Goal: Information Seeking & Learning: Check status

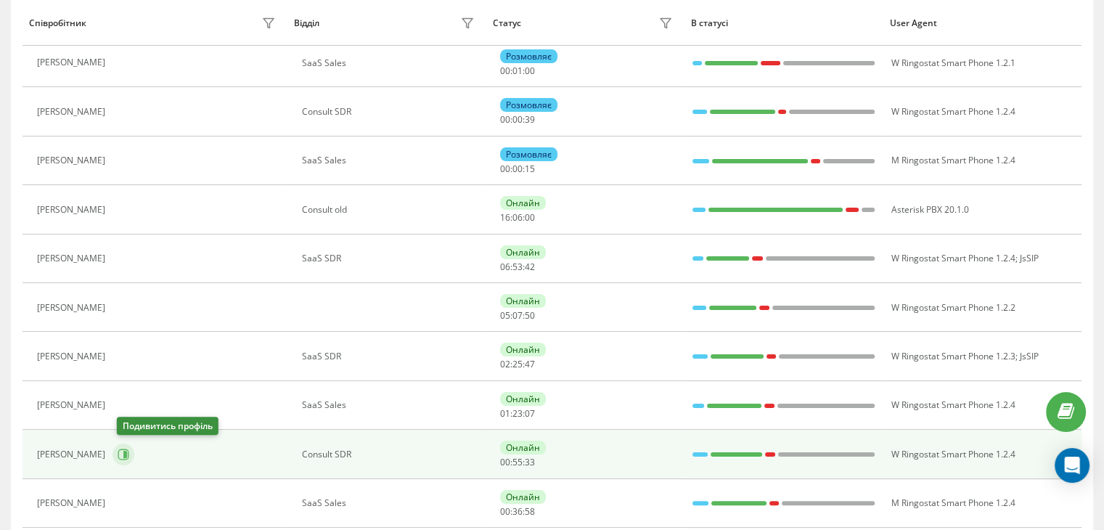
click at [125, 449] on icon at bounding box center [124, 455] width 12 height 12
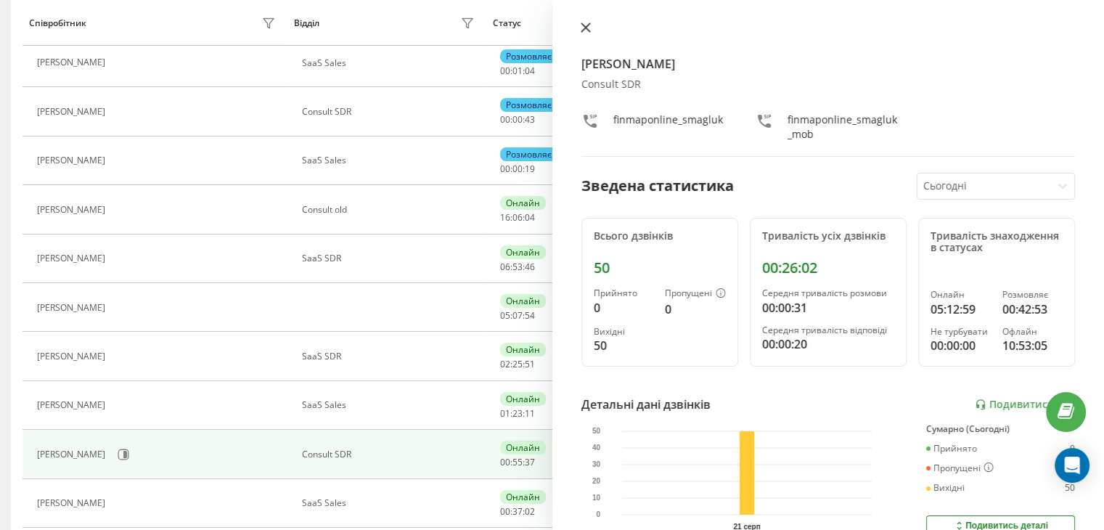
click at [584, 23] on icon at bounding box center [586, 28] width 10 height 10
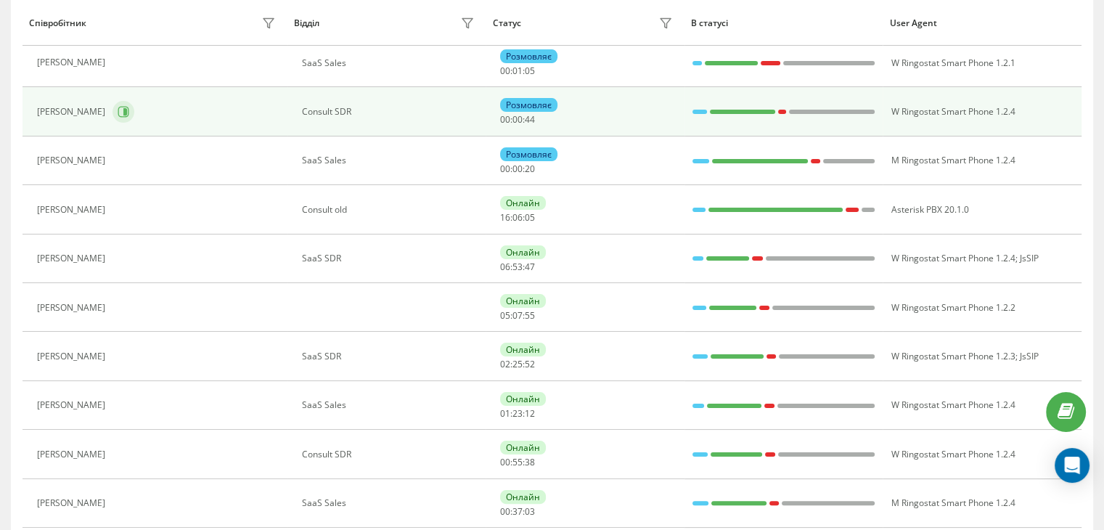
click at [118, 114] on icon at bounding box center [124, 112] width 12 height 12
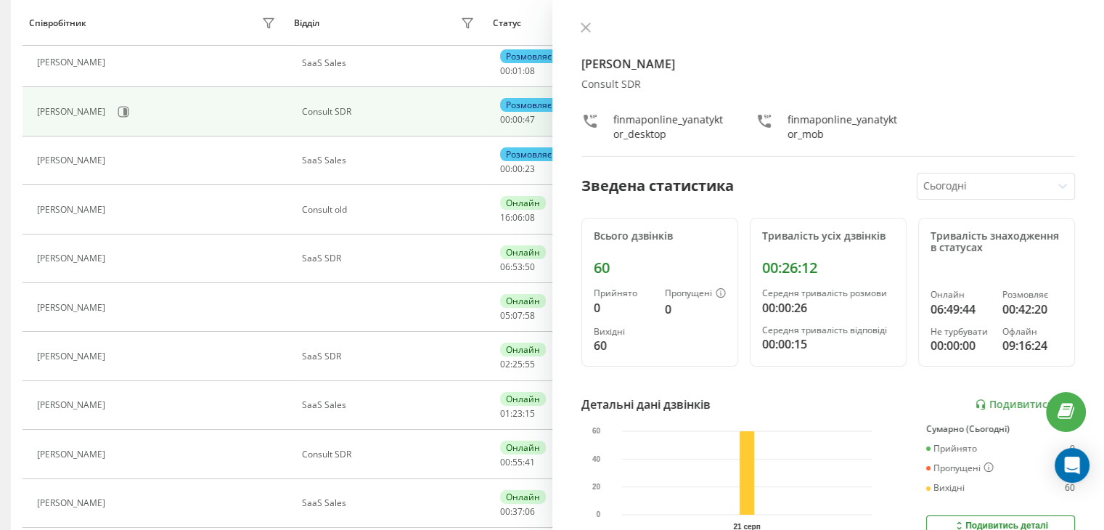
click at [579, 18] on div "[PERSON_NAME] Consult SDR finmaponline_yanatyktor_desktop finmaponline_yanatykt…" at bounding box center [828, 265] width 552 height 530
click at [592, 25] on button at bounding box center [585, 29] width 19 height 14
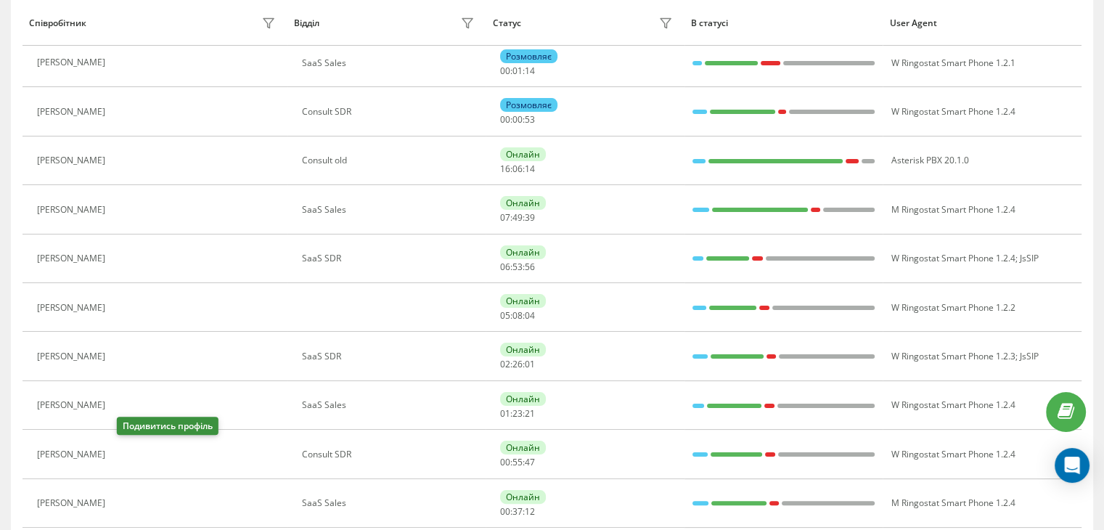
drag, startPoint x: 125, startPoint y: 453, endPoint x: 131, endPoint y: 439, distance: 15.0
click at [127, 449] on icon at bounding box center [121, 455] width 12 height 12
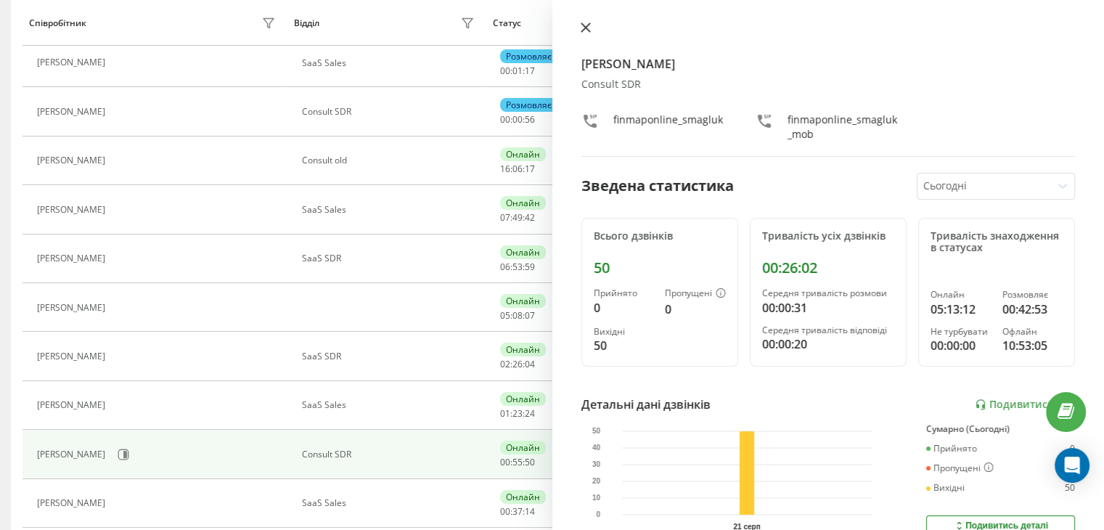
click at [585, 28] on icon at bounding box center [585, 27] width 9 height 9
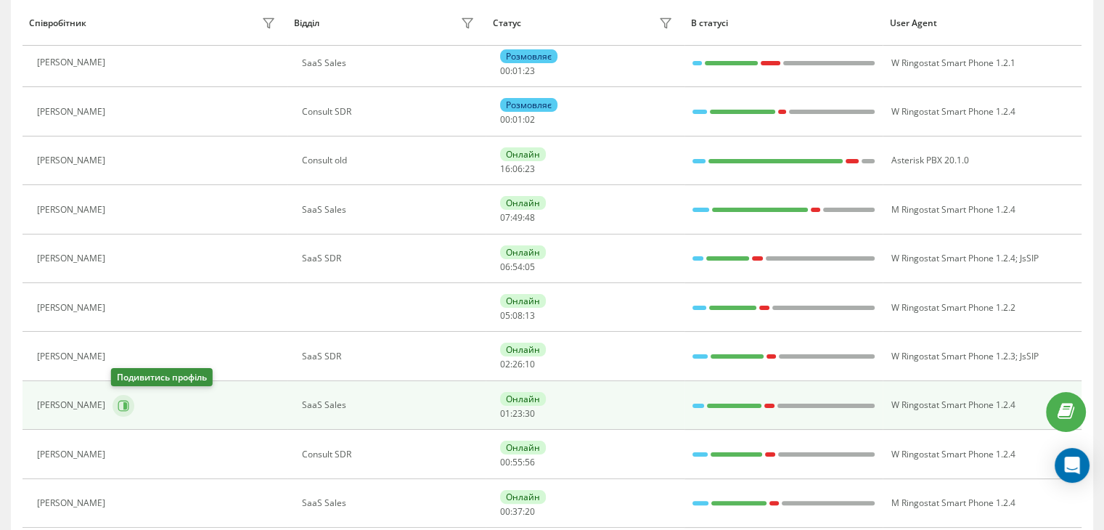
click at [114, 399] on button at bounding box center [124, 406] width 22 height 22
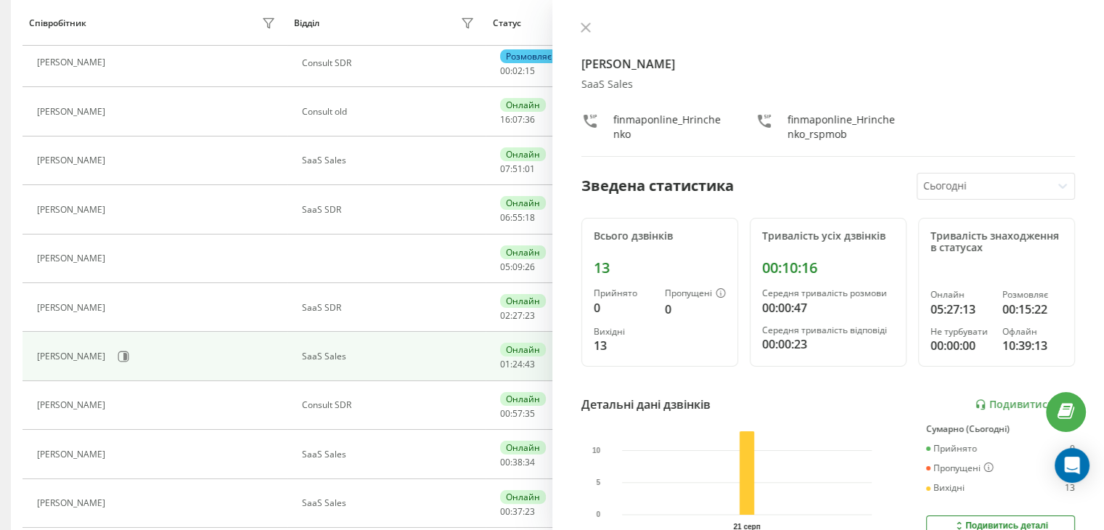
scroll to position [144, 0]
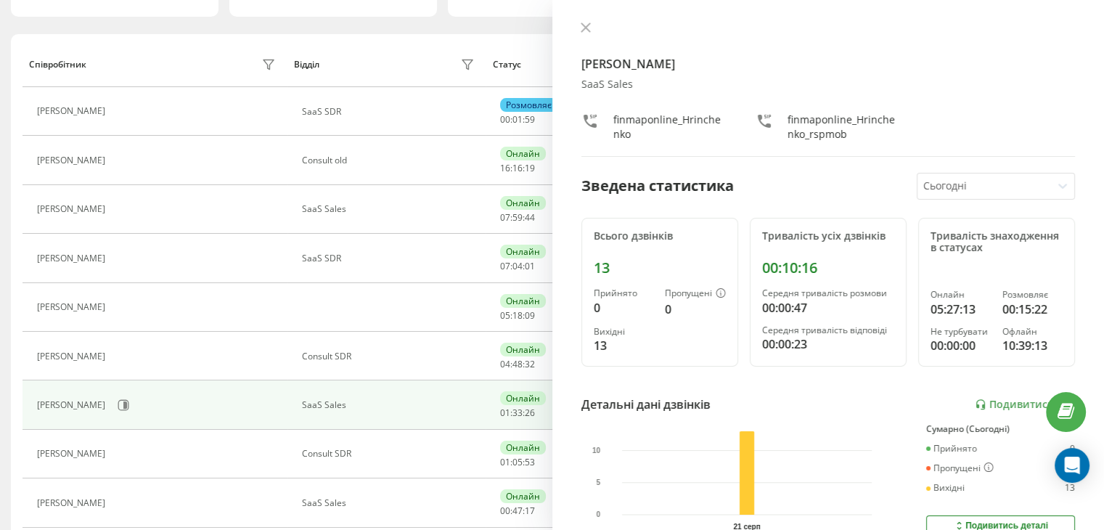
click at [573, 20] on div "Alex Hrinchenko SaaS Sales finmaponline_Hrinchenko finmaponline_Hrinchenko_rspm…" at bounding box center [828, 265] width 552 height 530
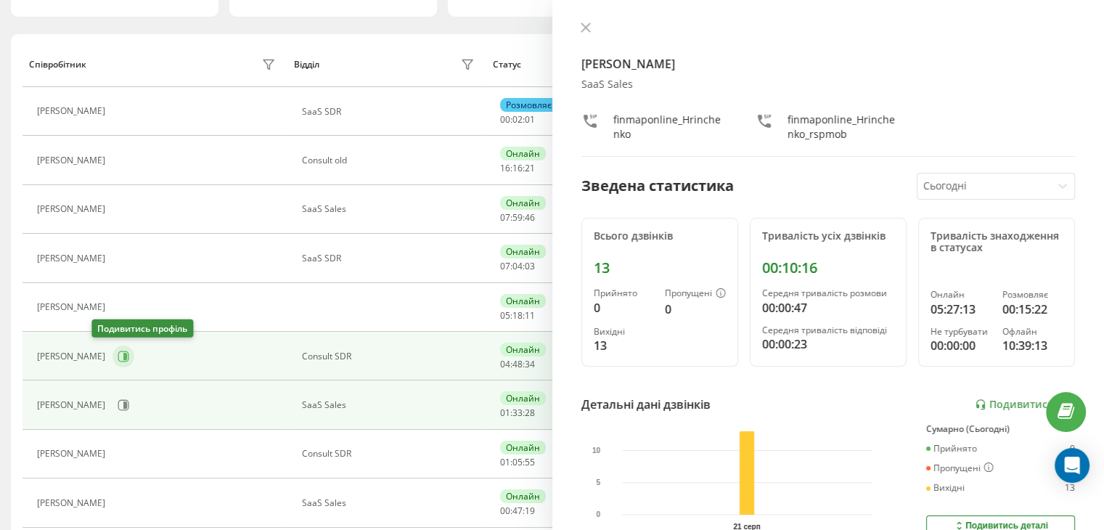
click at [118, 358] on icon at bounding box center [124, 357] width 12 height 12
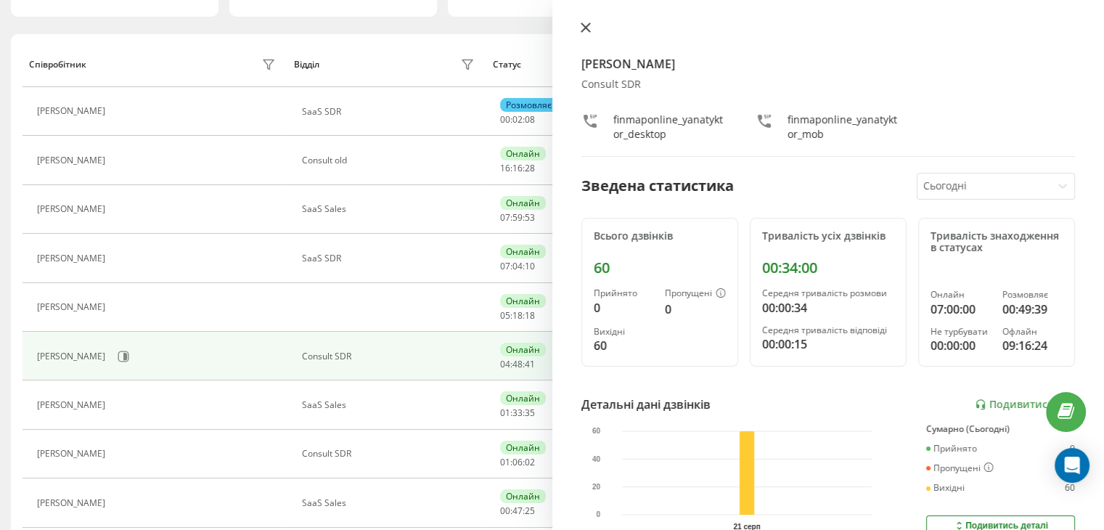
click at [584, 30] on icon at bounding box center [586, 28] width 10 height 10
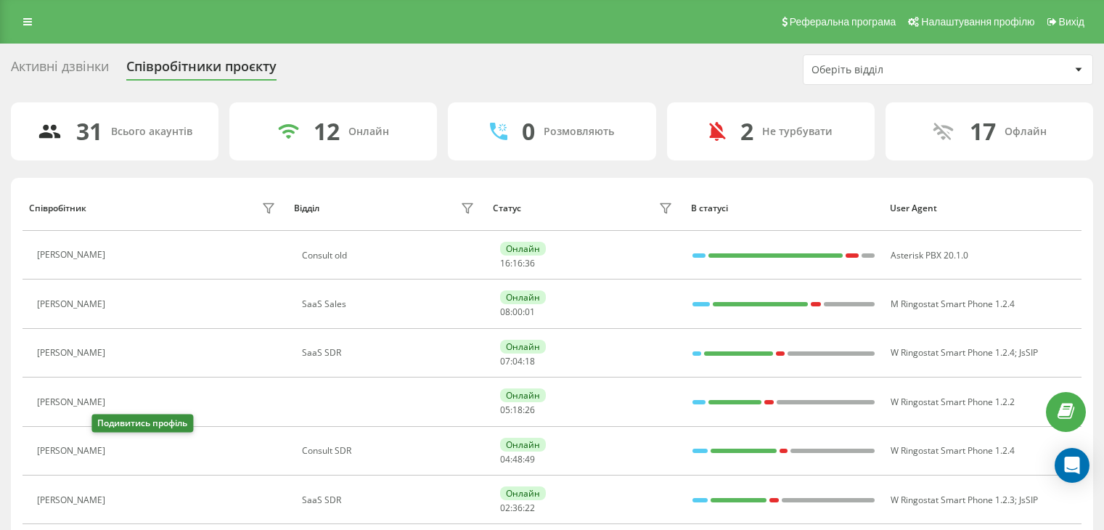
scroll to position [146, 0]
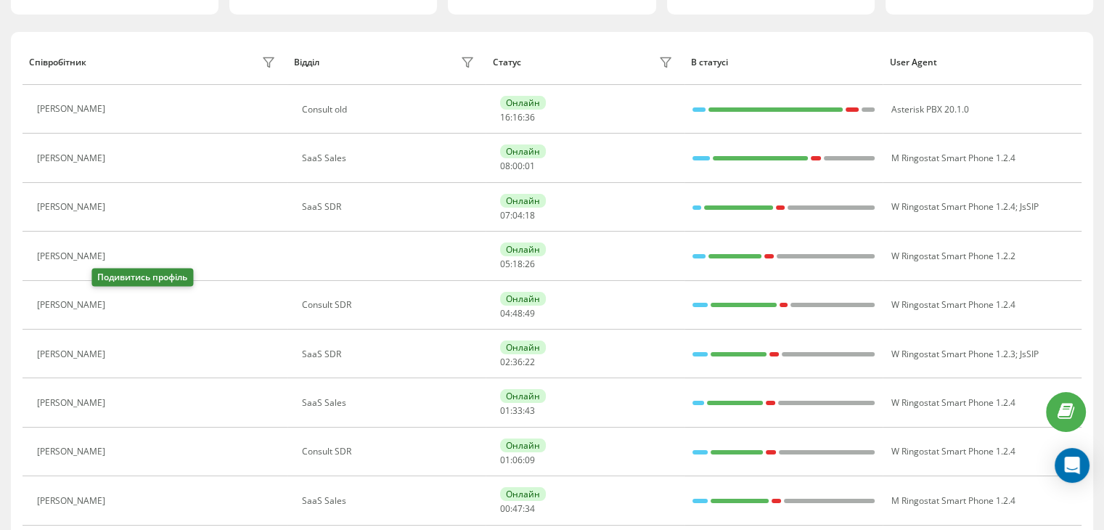
click at [116, 302] on icon at bounding box center [121, 305] width 11 height 11
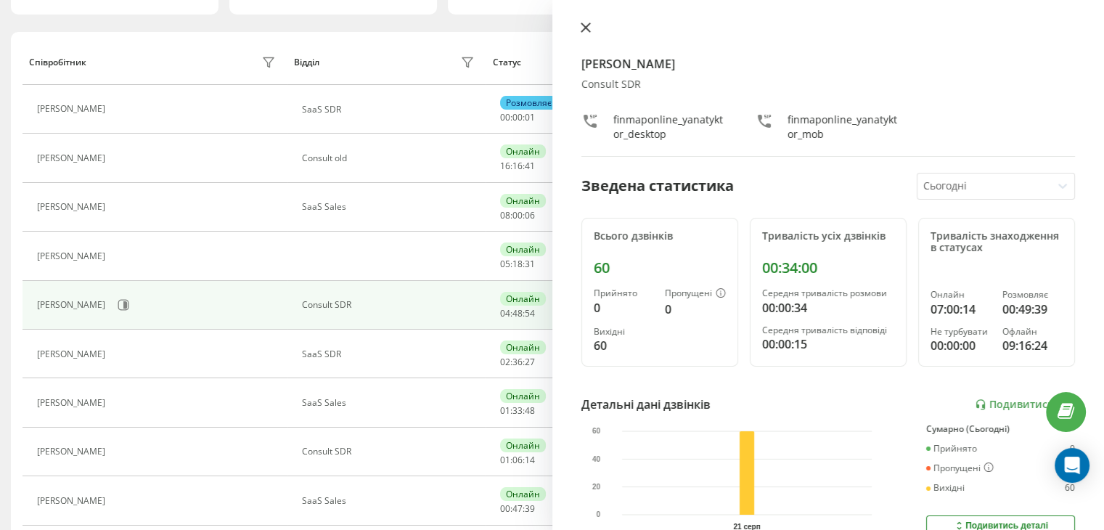
click at [588, 30] on icon at bounding box center [585, 27] width 9 height 9
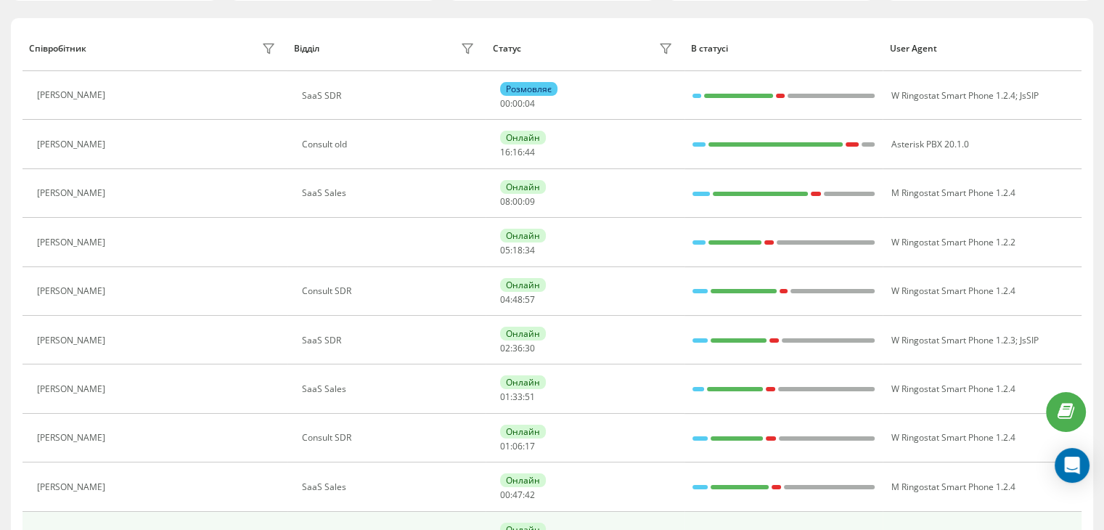
scroll to position [291, 0]
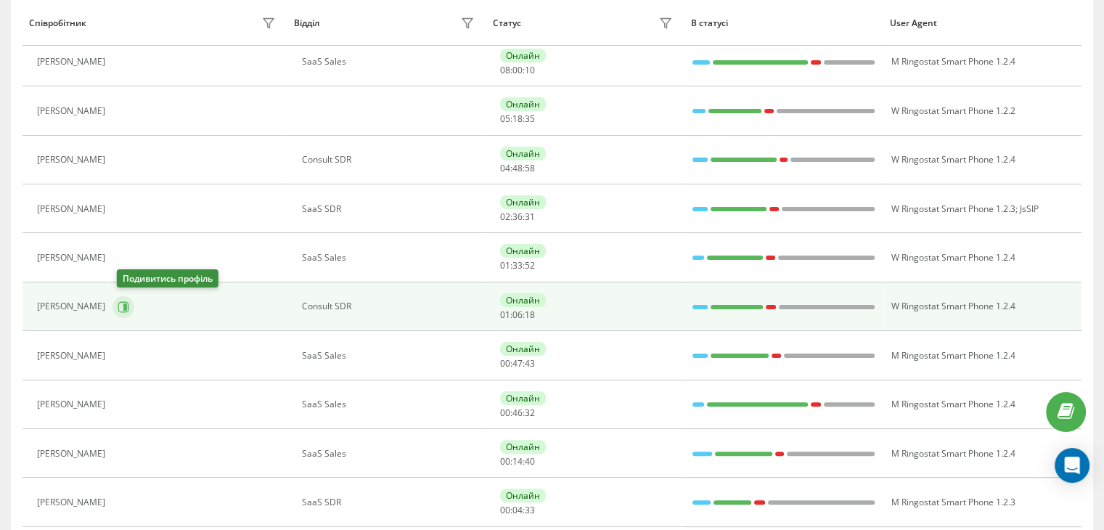
click at [124, 312] on button at bounding box center [124, 307] width 22 height 22
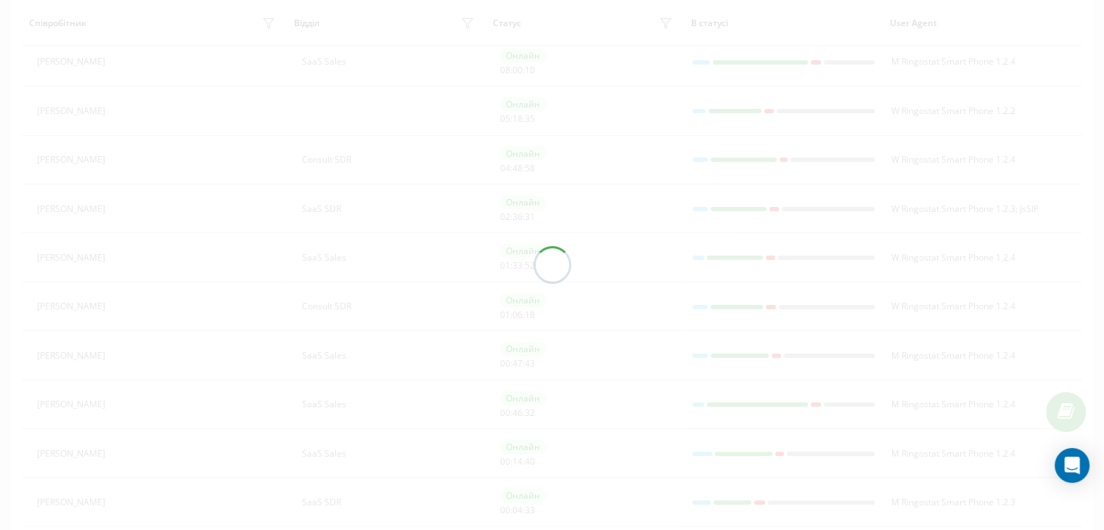
scroll to position [242, 0]
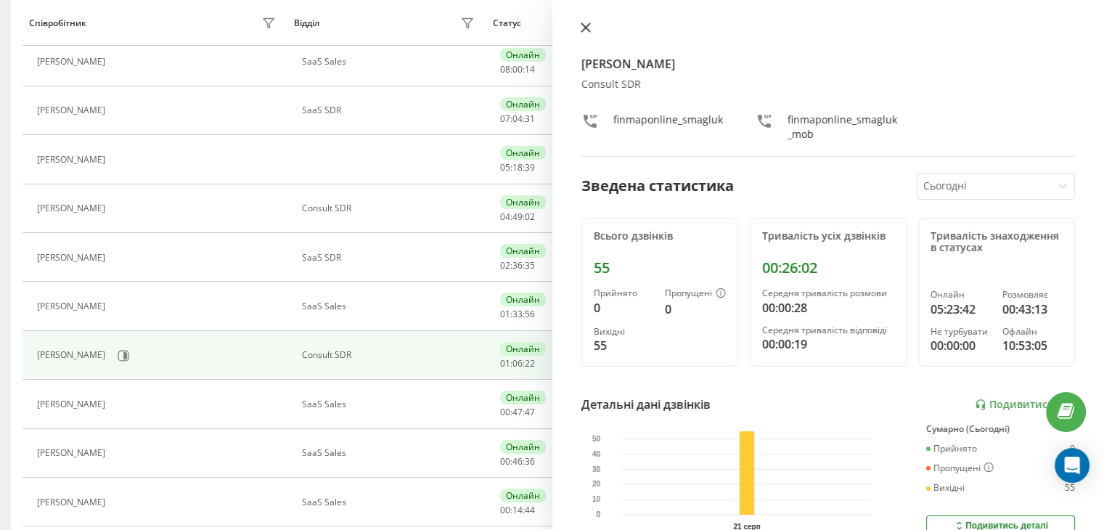
click at [578, 25] on button at bounding box center [585, 29] width 19 height 14
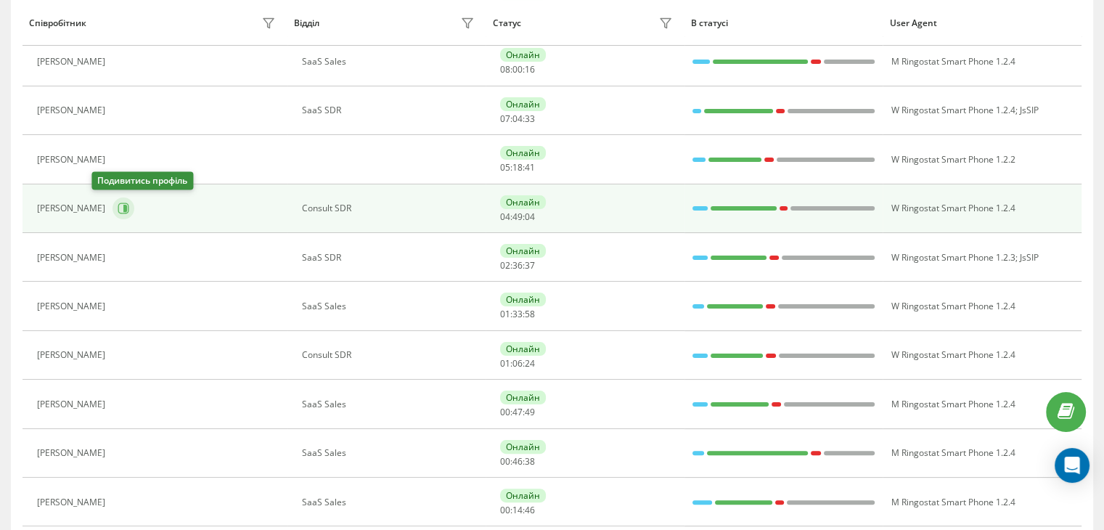
click at [113, 213] on button at bounding box center [124, 208] width 22 height 22
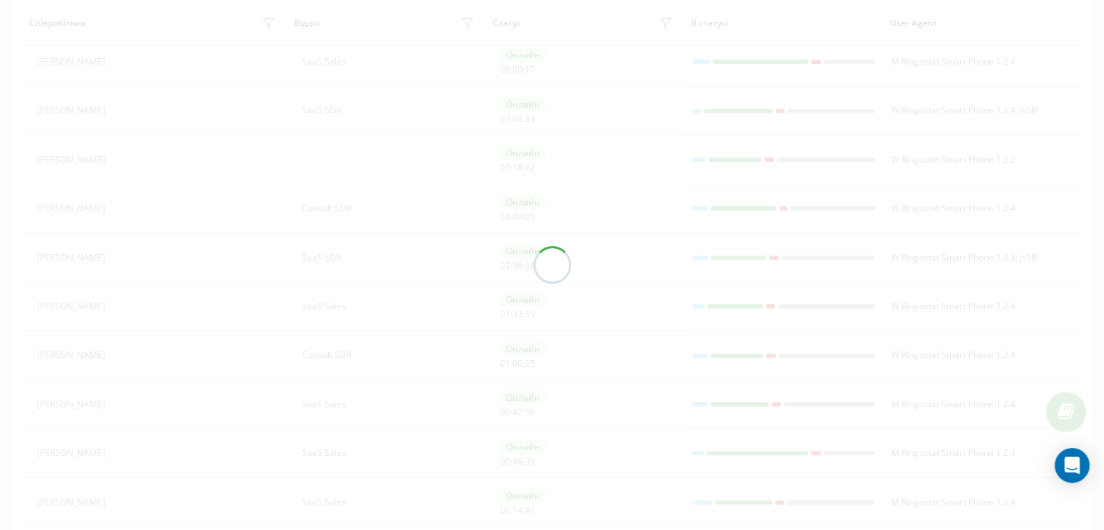
scroll to position [145, 0]
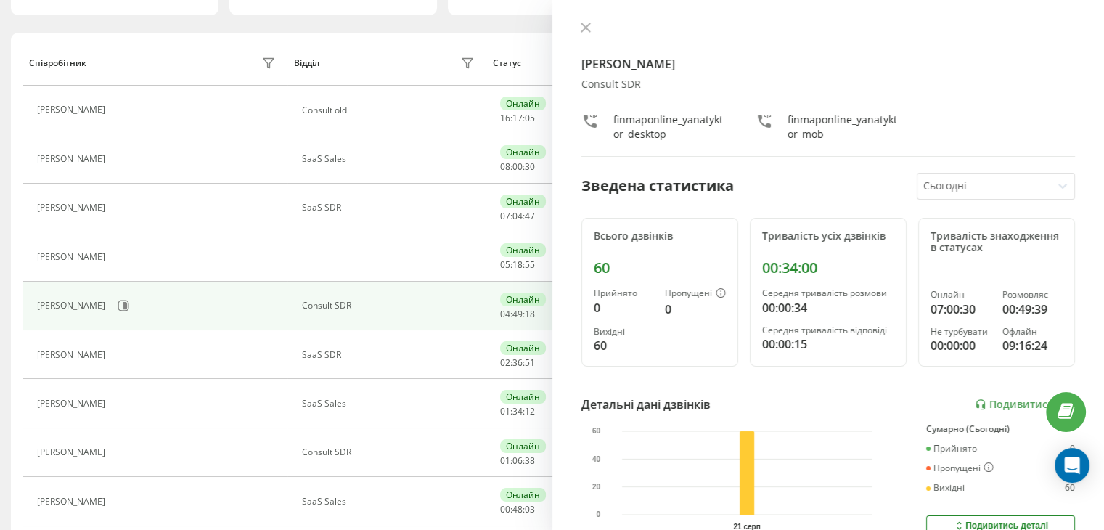
click at [588, 30] on icon at bounding box center [585, 27] width 9 height 9
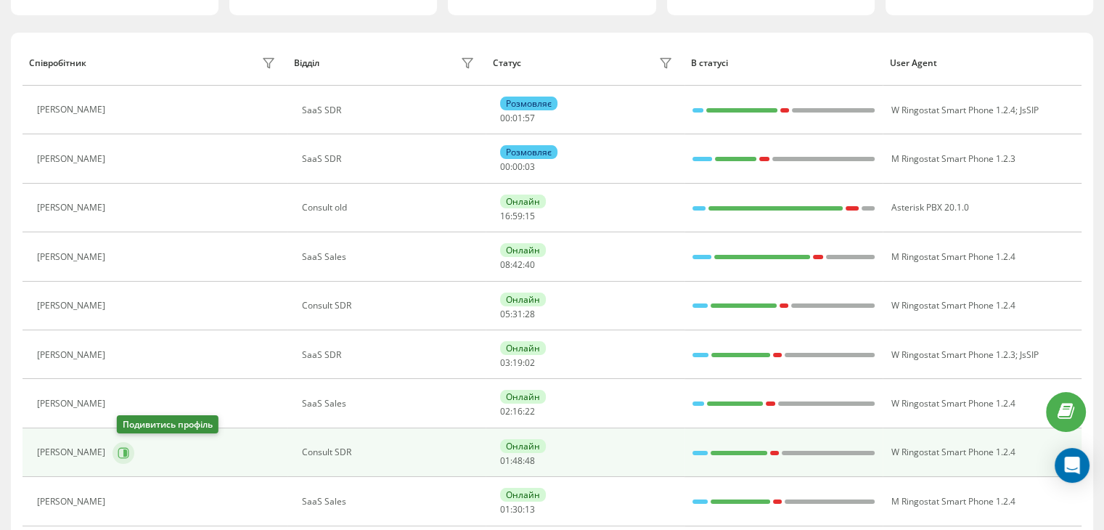
click at [123, 456] on icon at bounding box center [124, 453] width 12 height 12
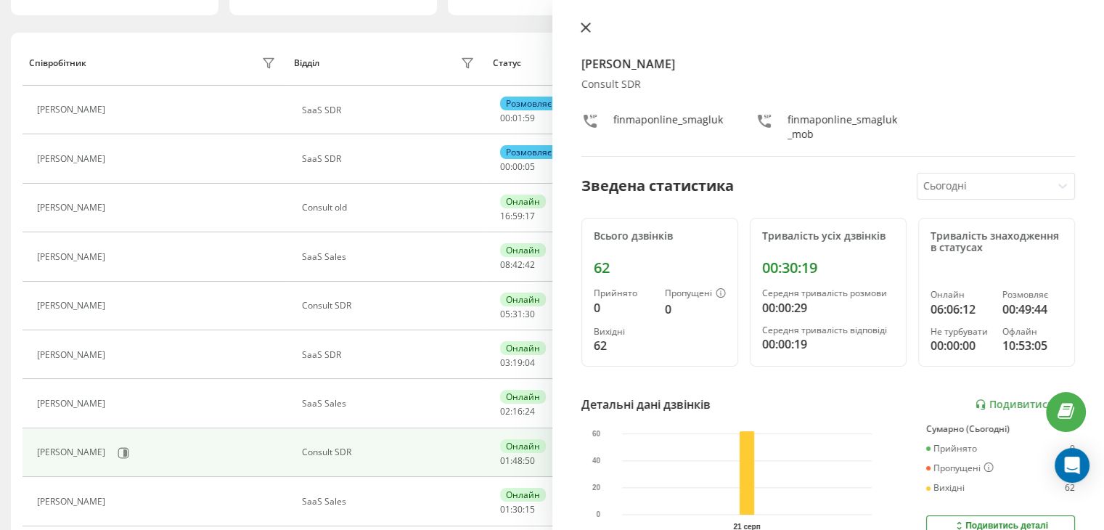
click at [587, 30] on icon at bounding box center [586, 28] width 10 height 10
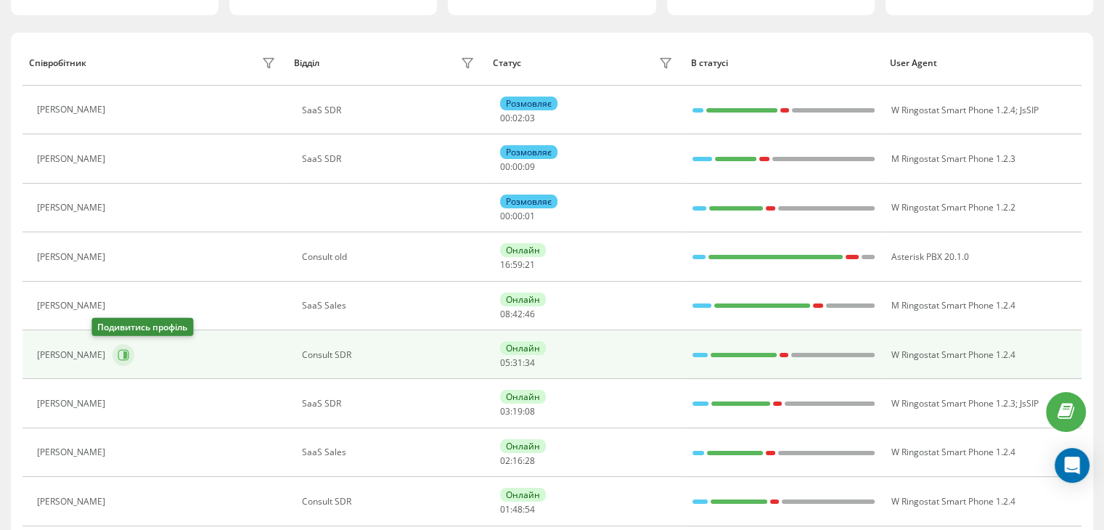
click at [118, 352] on icon at bounding box center [124, 355] width 12 height 12
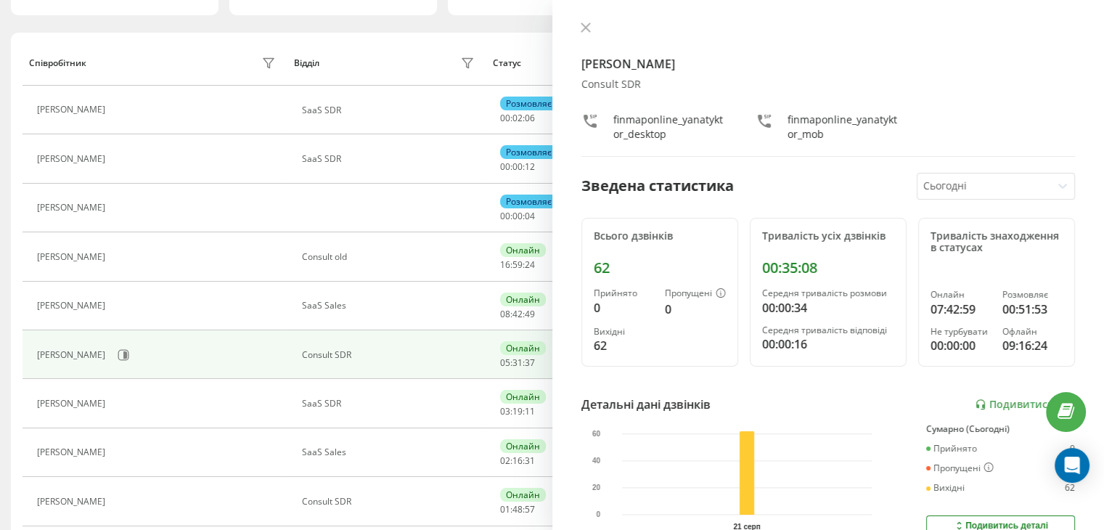
click at [591, 27] on button at bounding box center [585, 29] width 19 height 14
